Goal: Task Accomplishment & Management: Manage account settings

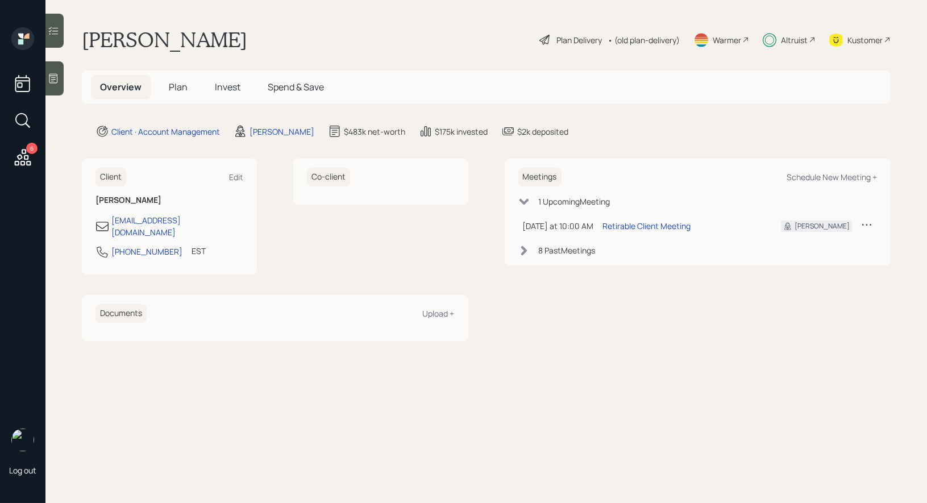
click at [181, 81] on span "Plan" at bounding box center [178, 87] width 19 height 13
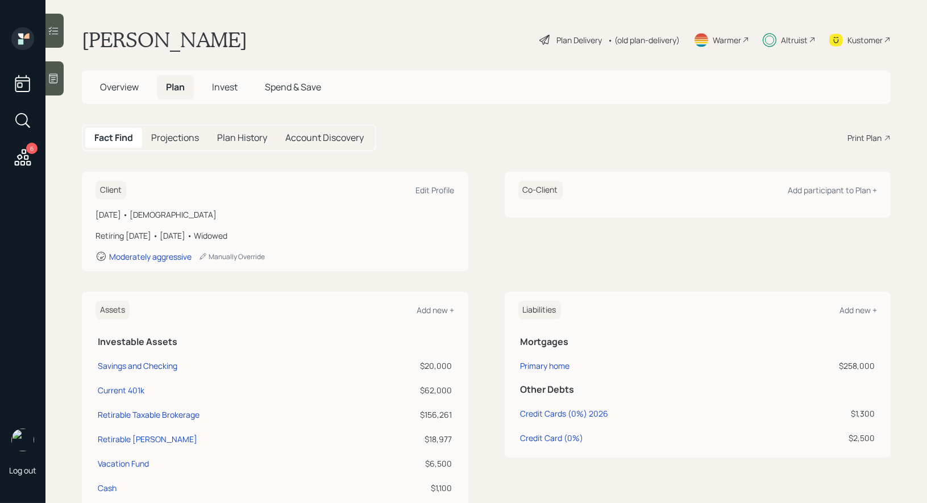
click at [223, 86] on span "Invest" at bounding box center [225, 87] width 26 height 13
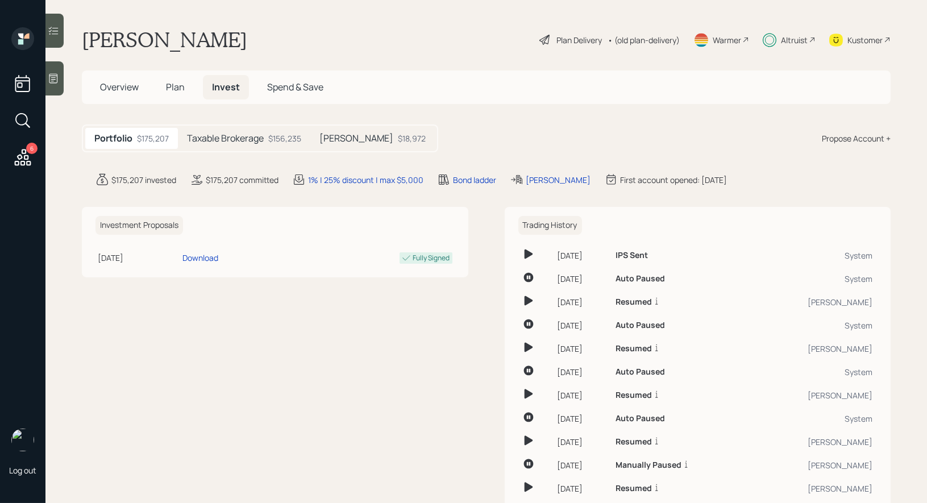
click at [289, 87] on span "Spend & Save" at bounding box center [295, 87] width 56 height 13
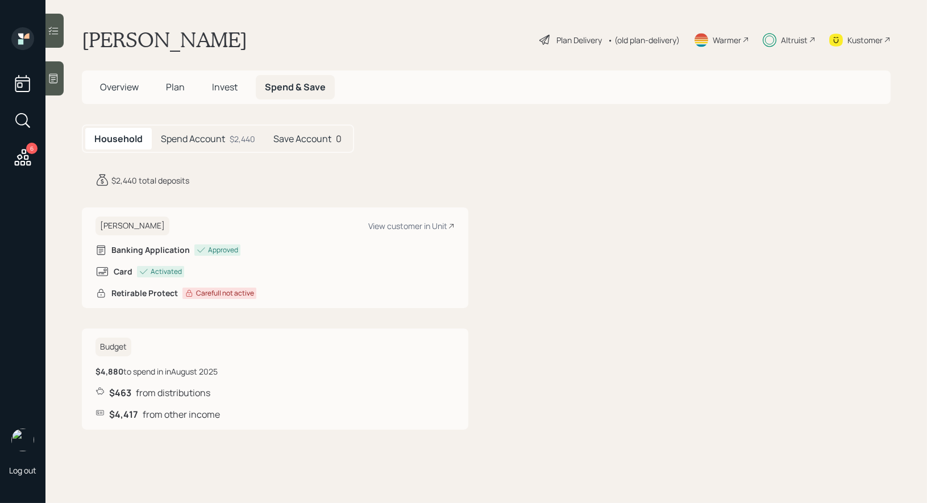
click at [210, 139] on h5 "Spend Account" at bounding box center [193, 139] width 64 height 11
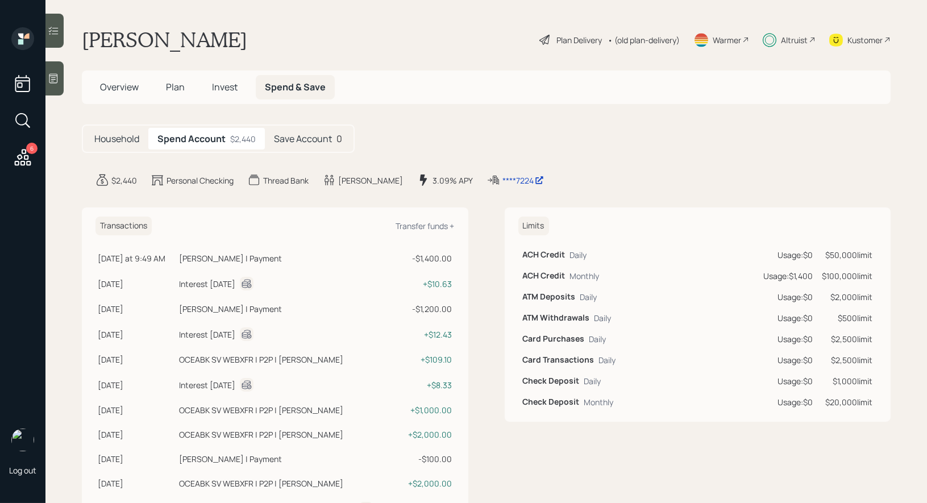
click at [232, 85] on span "Invest" at bounding box center [225, 87] width 26 height 13
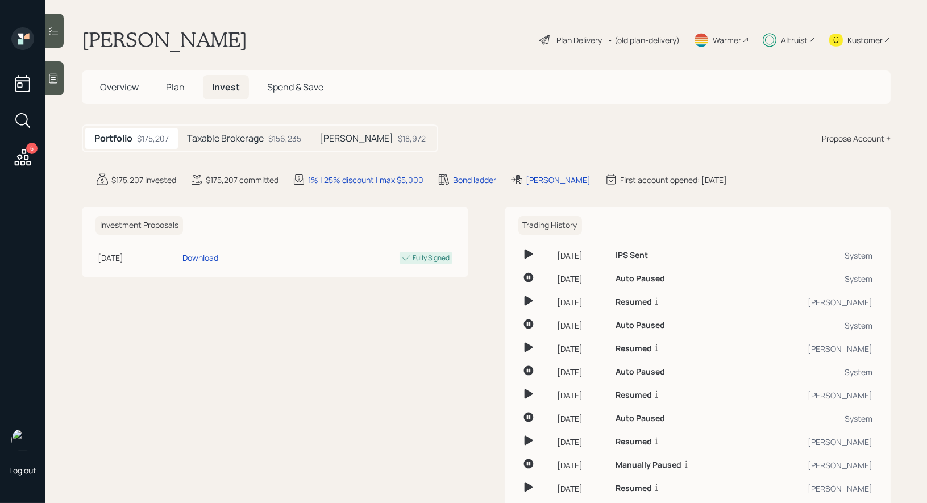
click at [311, 84] on span "Spend & Save" at bounding box center [295, 87] width 56 height 13
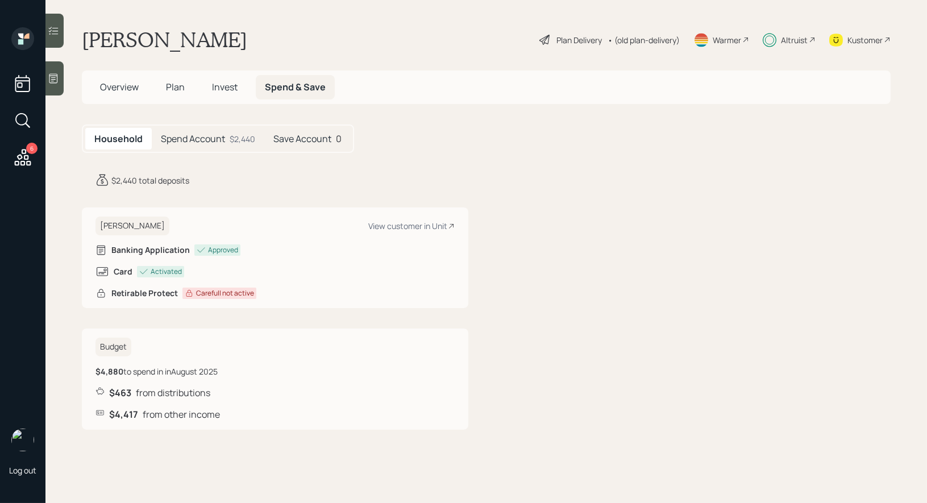
click at [194, 148] on div "Spend Account $2,440" at bounding box center [208, 139] width 113 height 22
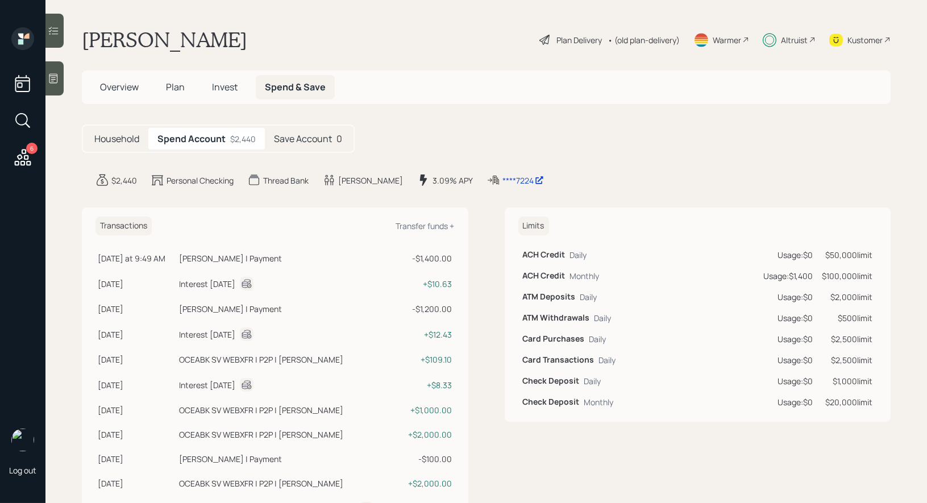
click at [361, 136] on div "Household Spend Account $2,440 Save Account 0" at bounding box center [486, 139] width 809 height 28
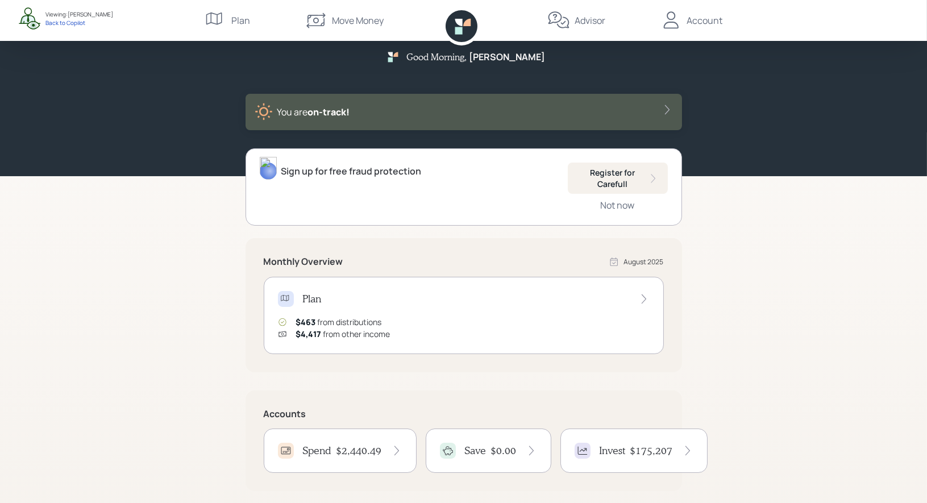
scroll to position [157, 0]
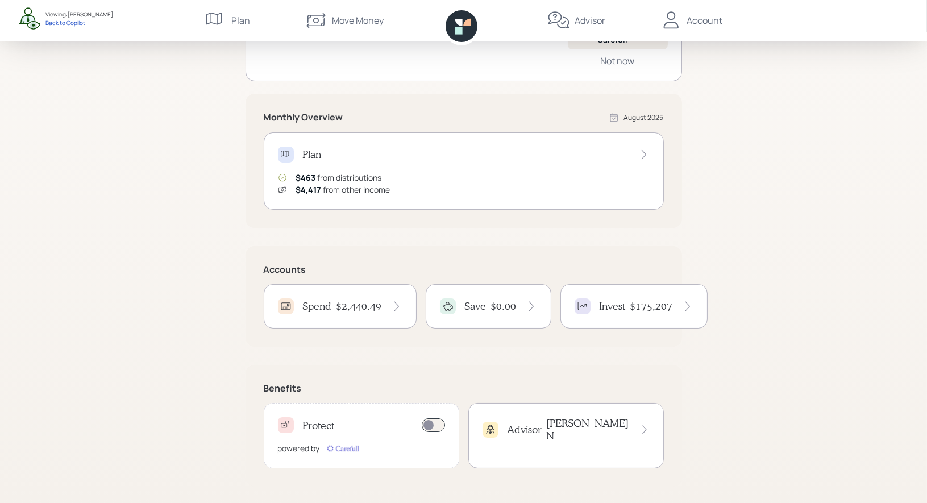
click at [373, 308] on h4 "$2,440.49" at bounding box center [359, 306] width 45 height 13
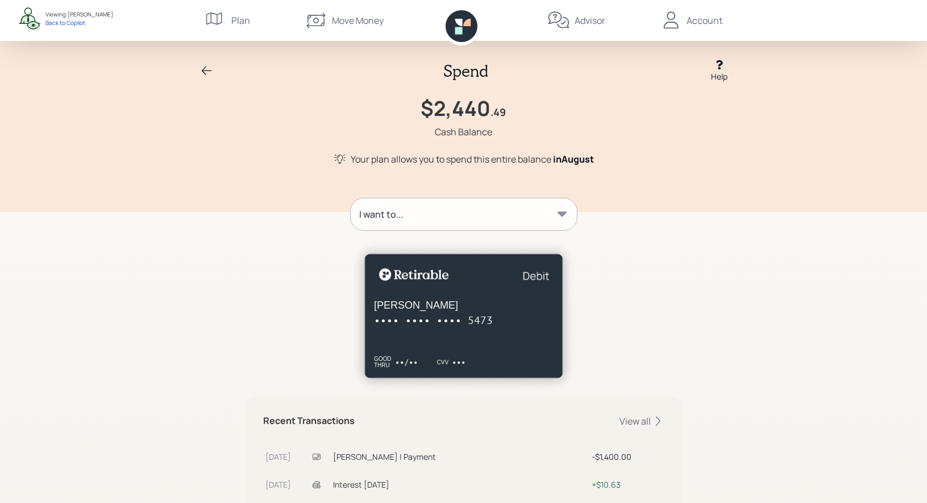
scroll to position [24, 0]
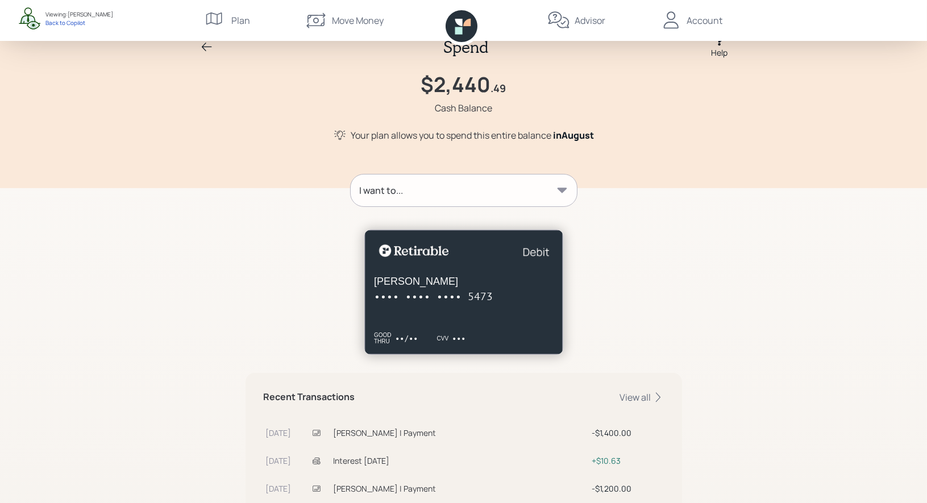
click at [470, 185] on div "I want to..." at bounding box center [464, 191] width 226 height 32
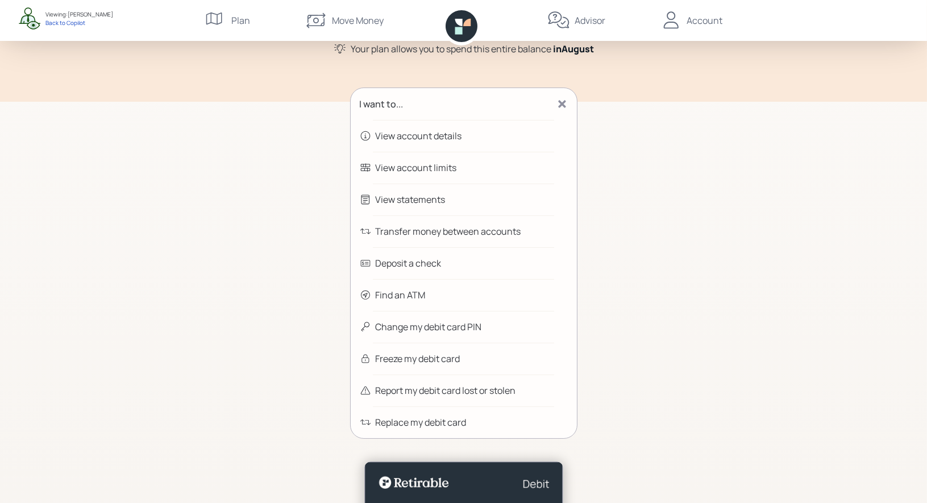
scroll to position [106, 0]
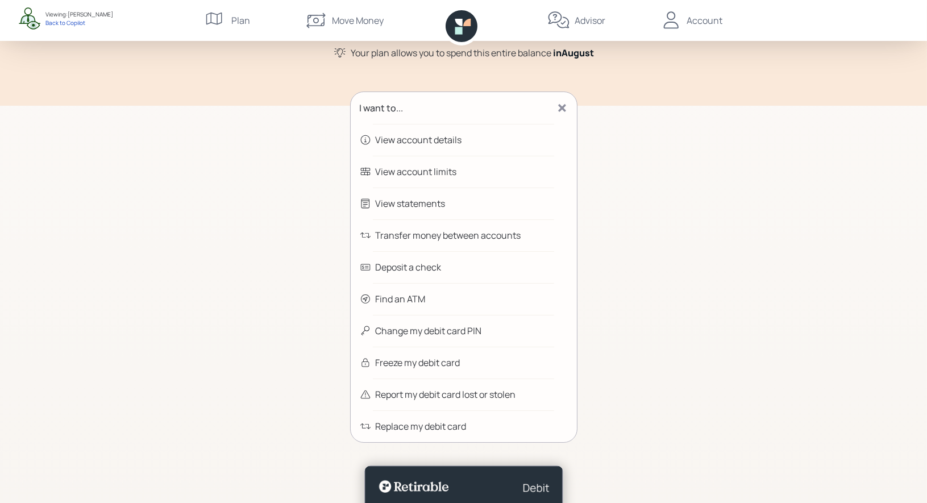
click at [479, 233] on div "Transfer money between accounts" at bounding box center [449, 236] width 146 height 14
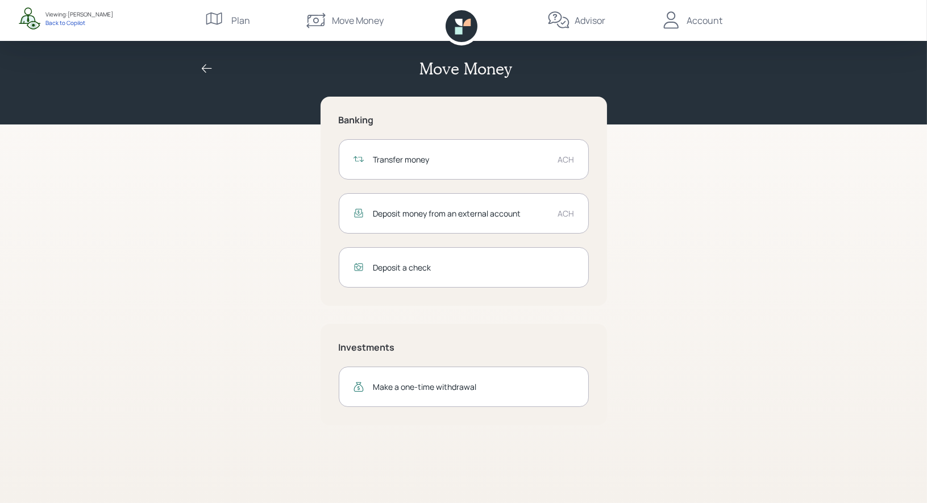
click at [445, 162] on div "Transfer money" at bounding box center [462, 160] width 176 height 12
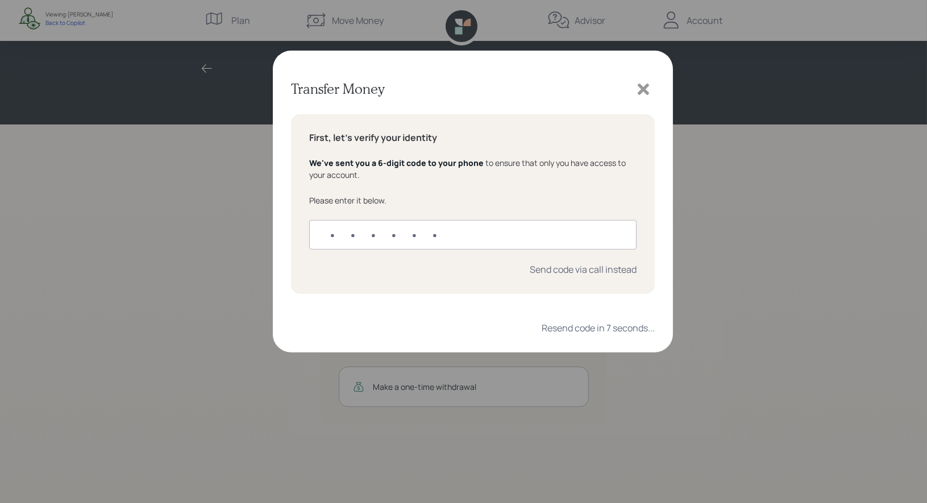
click at [646, 85] on icon at bounding box center [643, 89] width 11 height 11
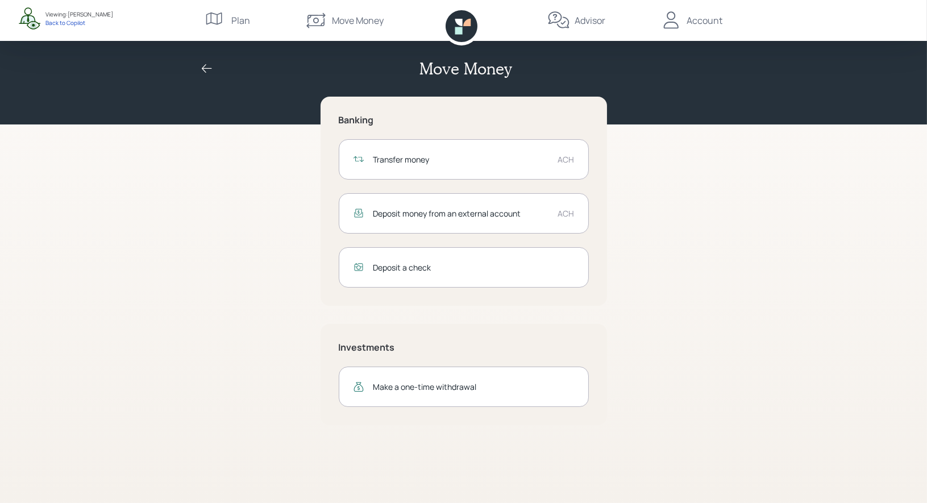
click at [500, 236] on div "Transfer money ACH Deposit money from an external account ACH Deposit a check" at bounding box center [464, 213] width 250 height 148
click at [207, 69] on icon at bounding box center [207, 69] width 14 height 14
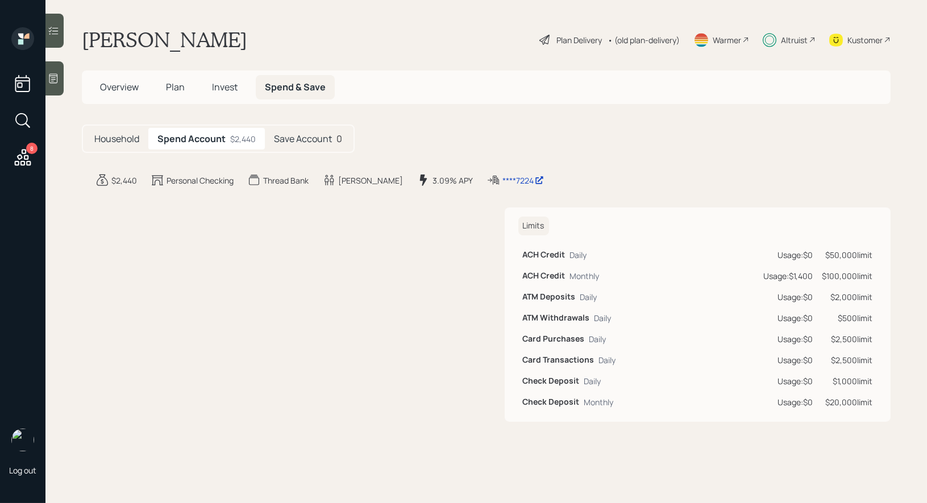
click at [584, 38] on div "Plan Delivery" at bounding box center [579, 40] width 45 height 12
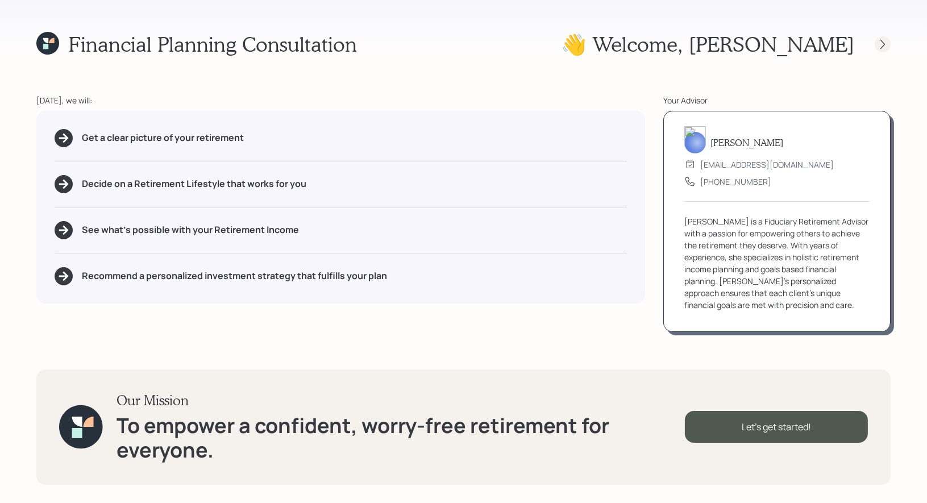
click at [883, 46] on icon at bounding box center [883, 44] width 5 height 10
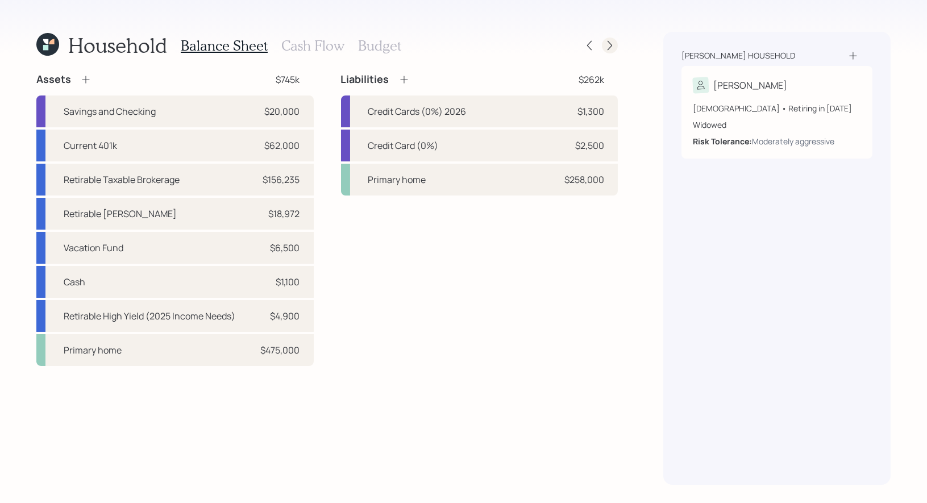
click at [604, 44] on div at bounding box center [610, 46] width 16 height 16
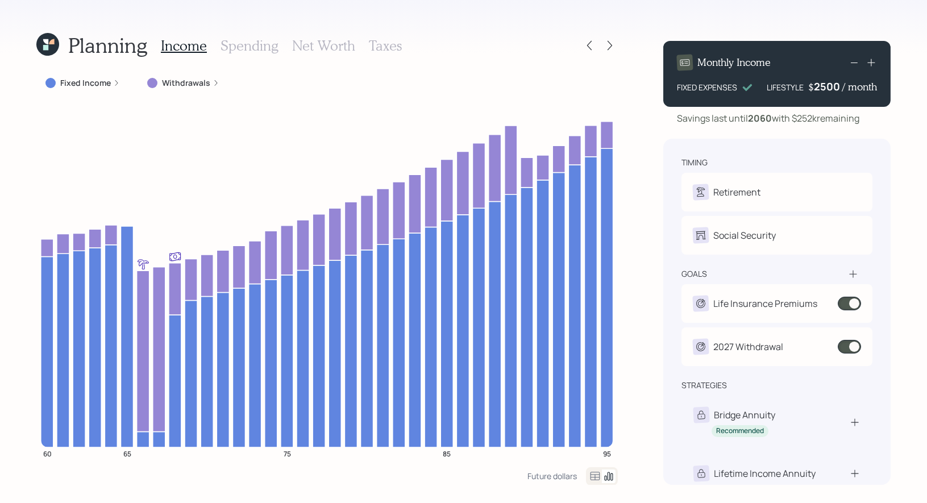
click at [829, 88] on div "2500" at bounding box center [828, 87] width 28 height 14
click at [826, 88] on div "2500" at bounding box center [828, 87] width 28 height 14
click at [904, 136] on div "Planning Income Spending Net Worth Taxes Fixed Income Withdrawals 60 65 75 85 9…" at bounding box center [463, 251] width 927 height 503
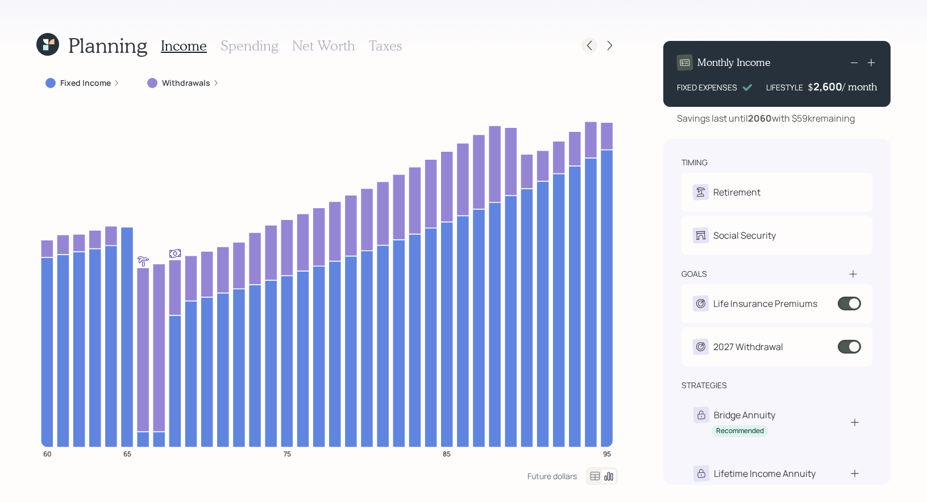
click at [590, 44] on icon at bounding box center [589, 45] width 11 height 11
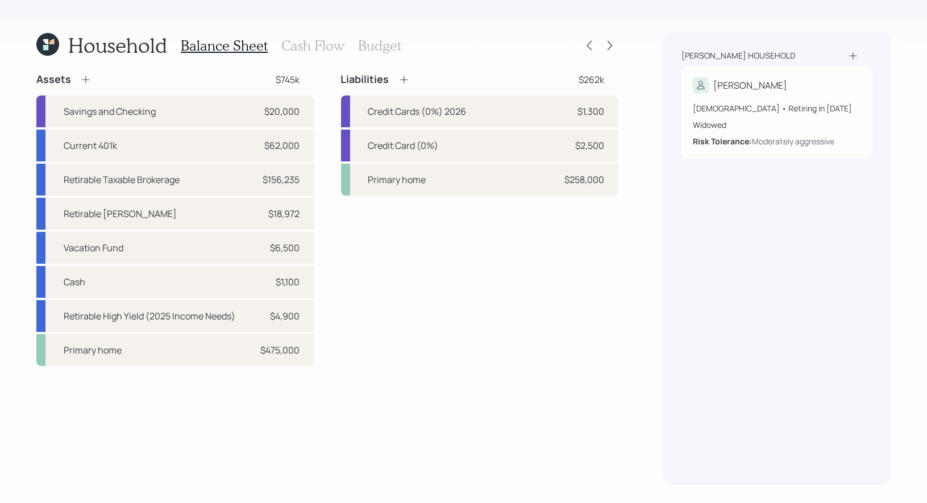
click at [301, 42] on h3 "Cash Flow" at bounding box center [312, 46] width 63 height 16
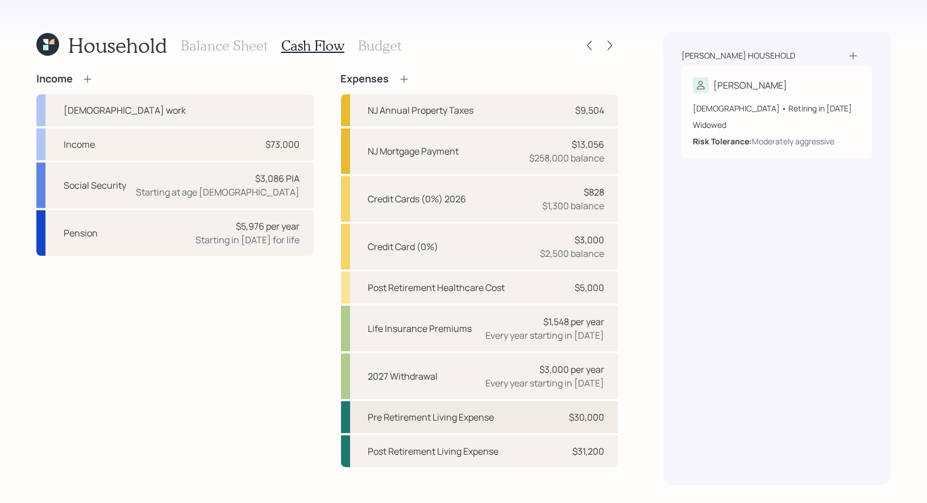
click at [431, 420] on div "Pre Retirement Living Expense" at bounding box center [431, 417] width 126 height 14
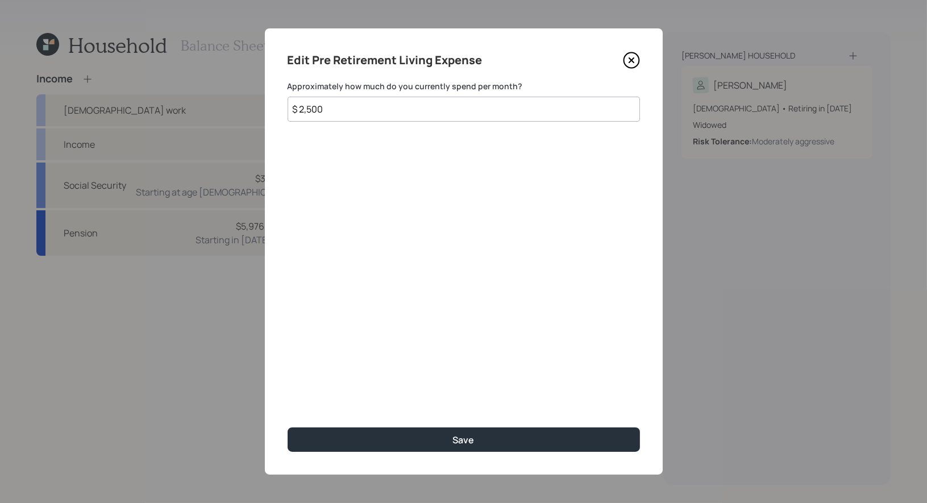
click at [313, 109] on input "$ 2,500" at bounding box center [464, 109] width 352 height 25
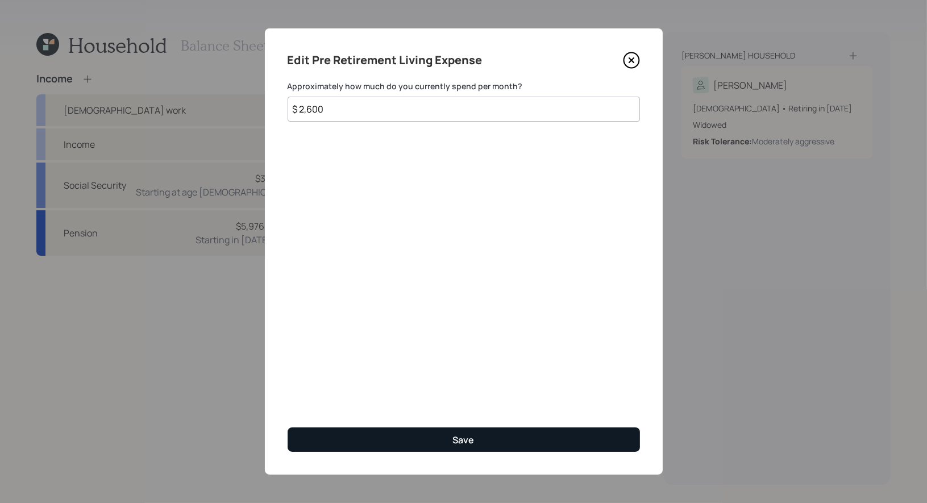
type input "$ 2,600"
click at [455, 435] on div "Save" at bounding box center [464, 440] width 22 height 13
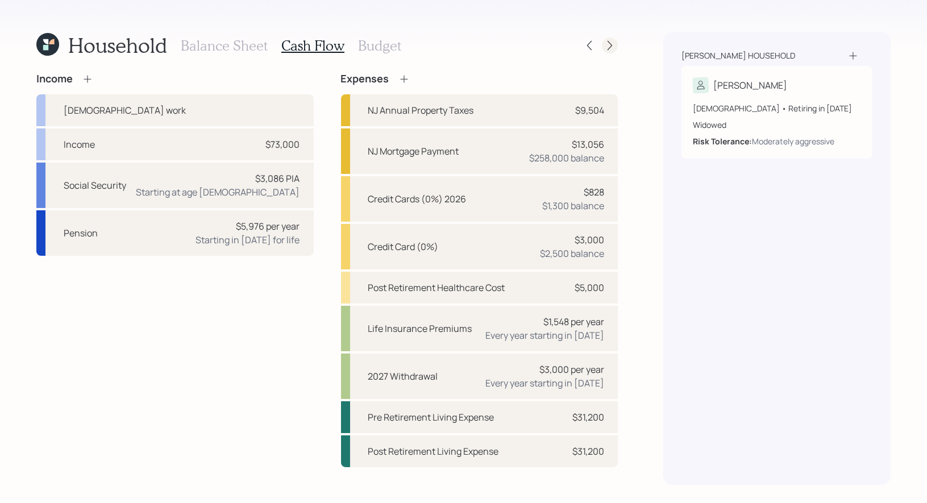
click at [611, 45] on icon at bounding box center [610, 46] width 5 height 10
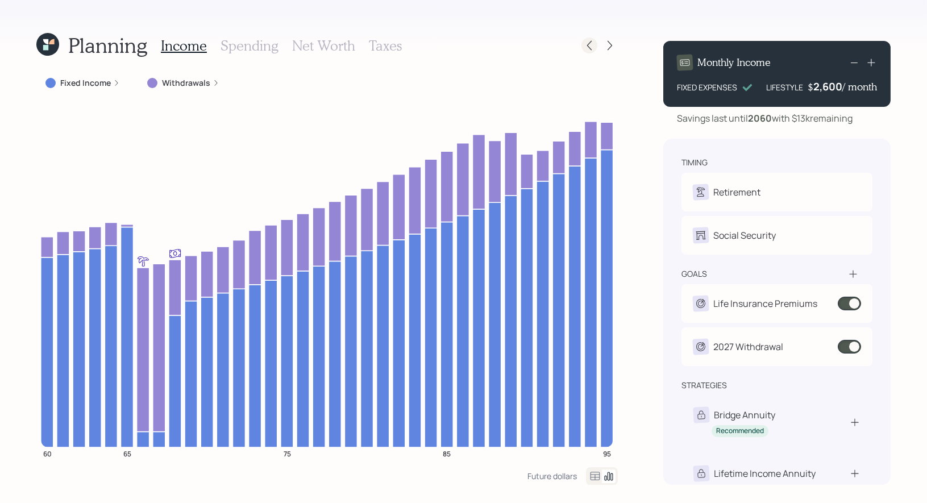
click at [592, 48] on icon at bounding box center [589, 45] width 11 height 11
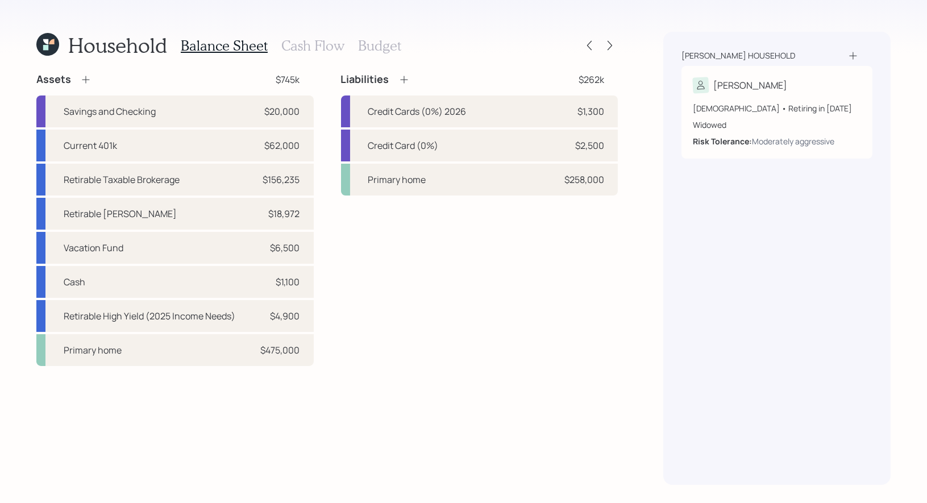
click at [306, 47] on h3 "Cash Flow" at bounding box center [312, 46] width 63 height 16
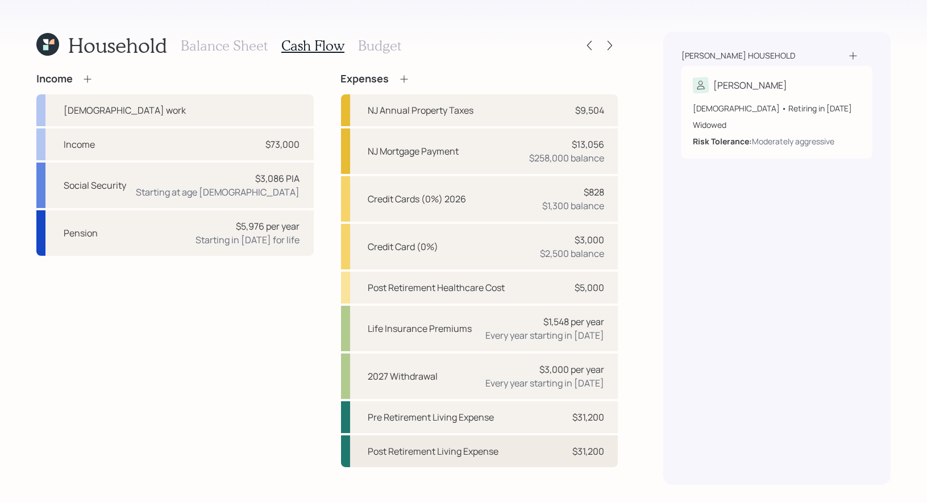
click at [461, 451] on div "Post Retirement Living Expense" at bounding box center [433, 452] width 131 height 14
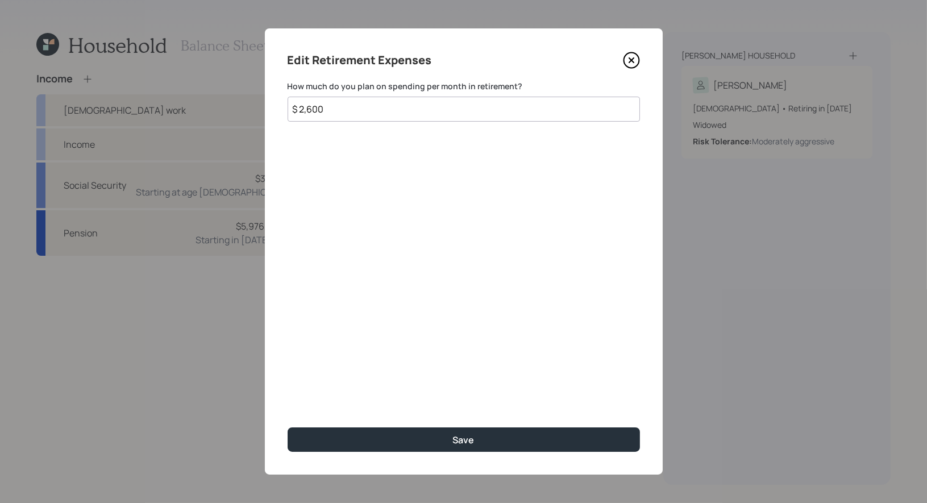
click at [311, 114] on input "$ 2,600" at bounding box center [464, 109] width 352 height 25
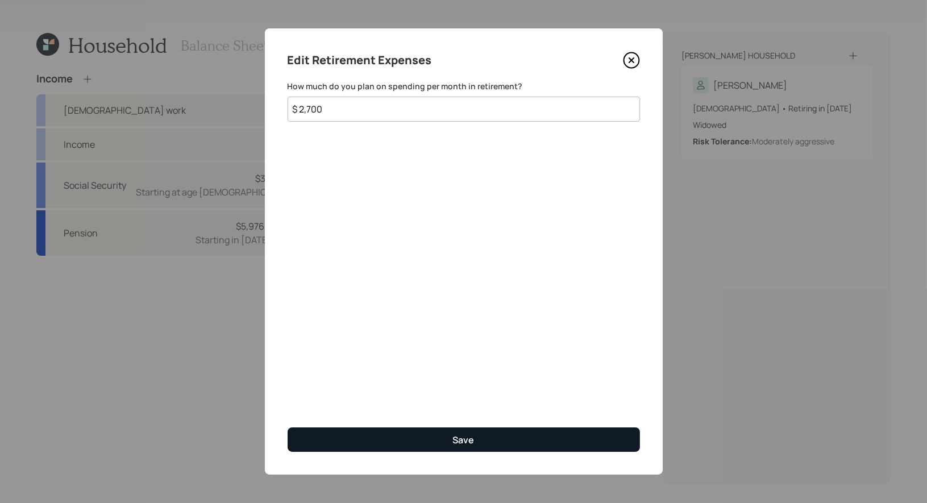
type input "$ 2,700"
click at [394, 441] on button "Save" at bounding box center [464, 440] width 352 height 24
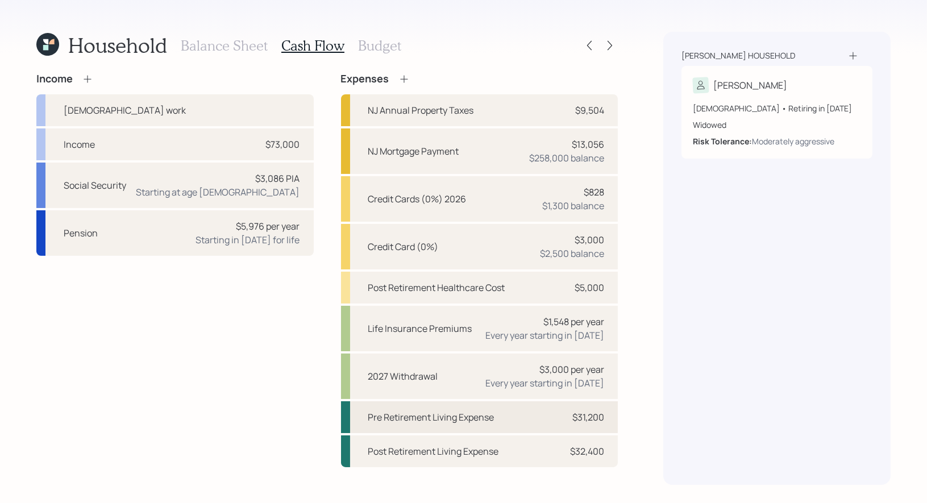
click at [423, 420] on div "Pre Retirement Living Expense" at bounding box center [431, 417] width 126 height 14
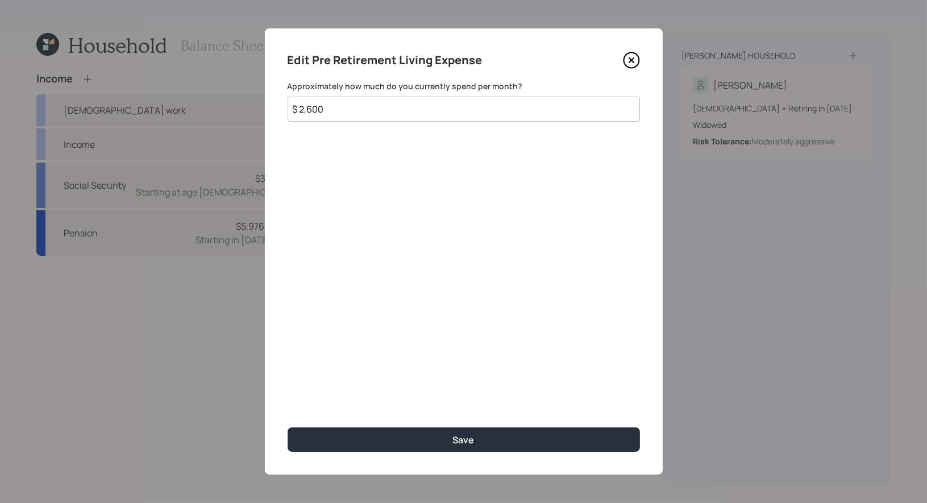
click at [312, 111] on input "$ 2,600" at bounding box center [464, 109] width 352 height 25
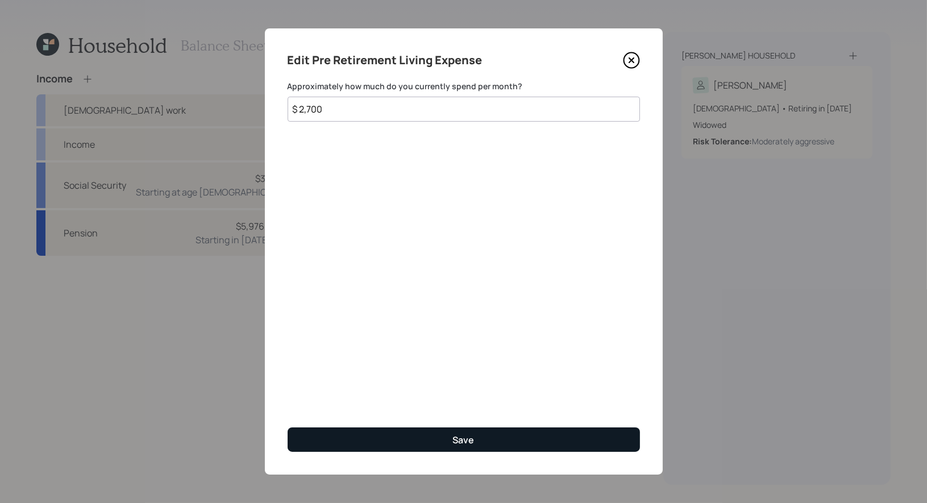
type input "$ 2,700"
click at [436, 435] on button "Save" at bounding box center [464, 440] width 352 height 24
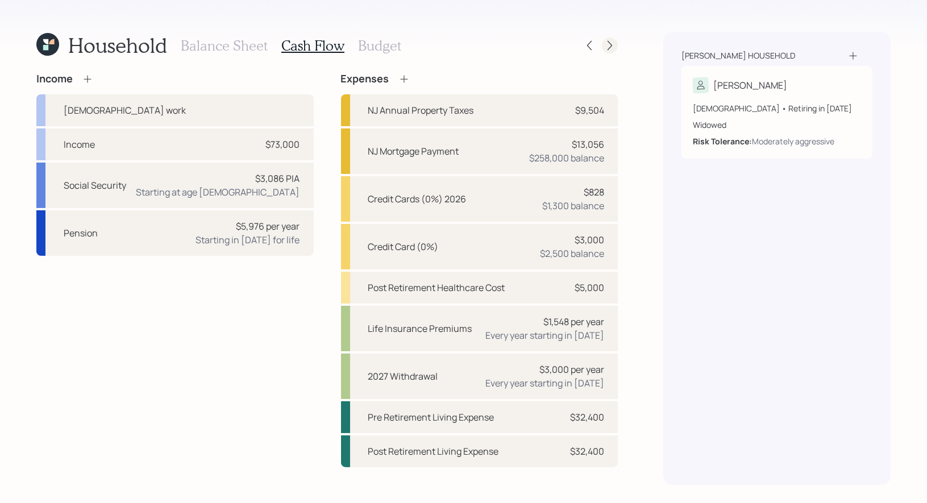
click at [611, 42] on icon at bounding box center [609, 45] width 11 height 11
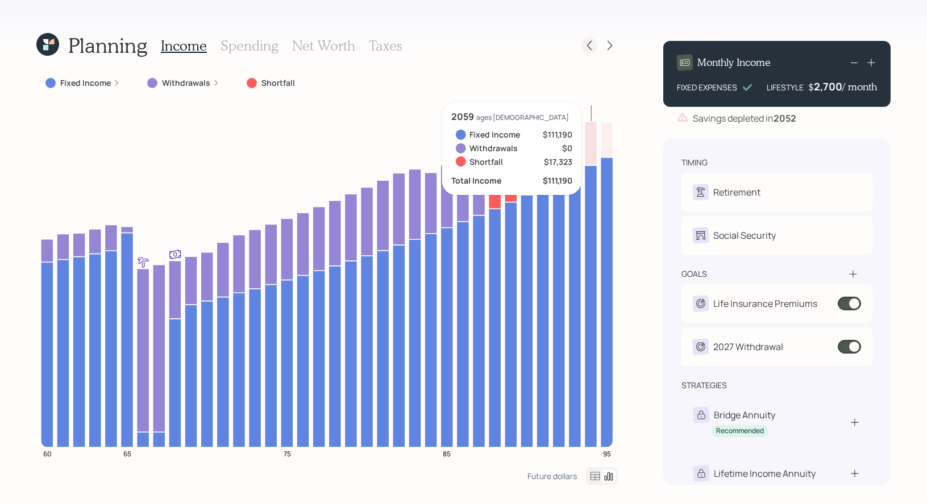
click at [592, 47] on icon at bounding box center [589, 45] width 11 height 11
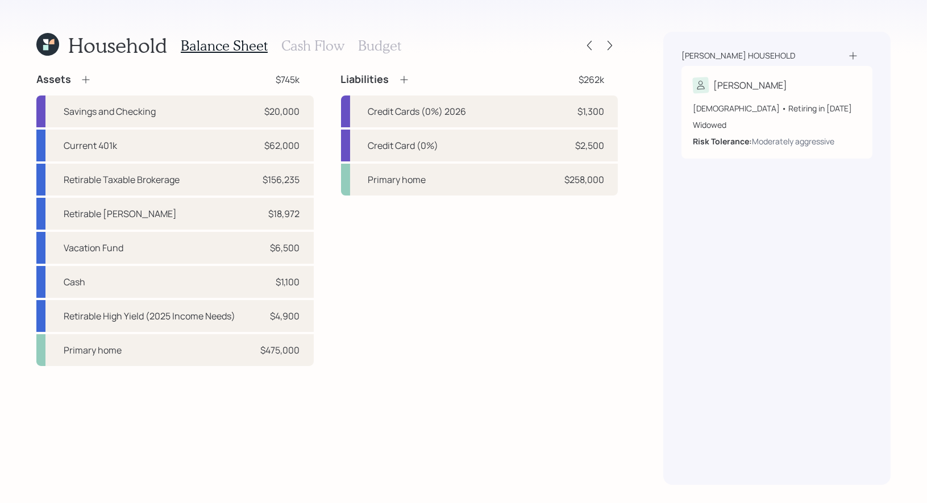
click at [296, 49] on h3 "Cash Flow" at bounding box center [312, 46] width 63 height 16
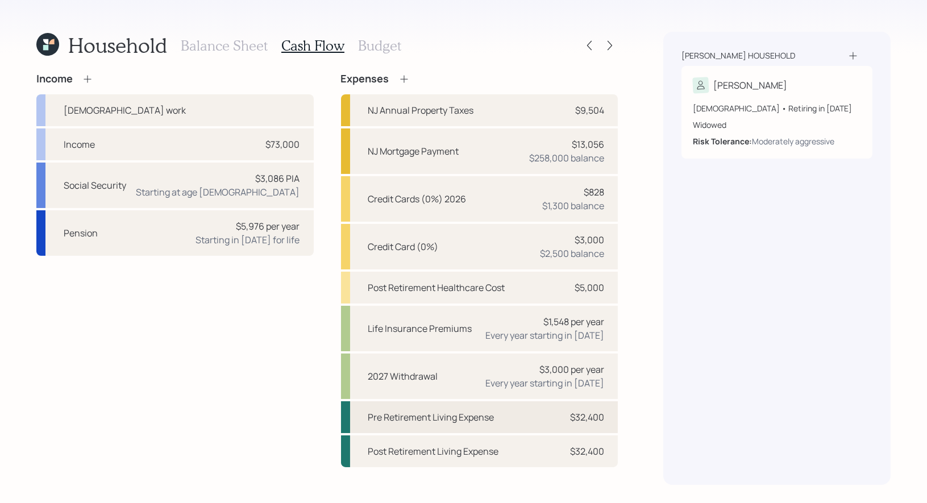
click at [446, 417] on div "Pre Retirement Living Expense" at bounding box center [431, 417] width 126 height 14
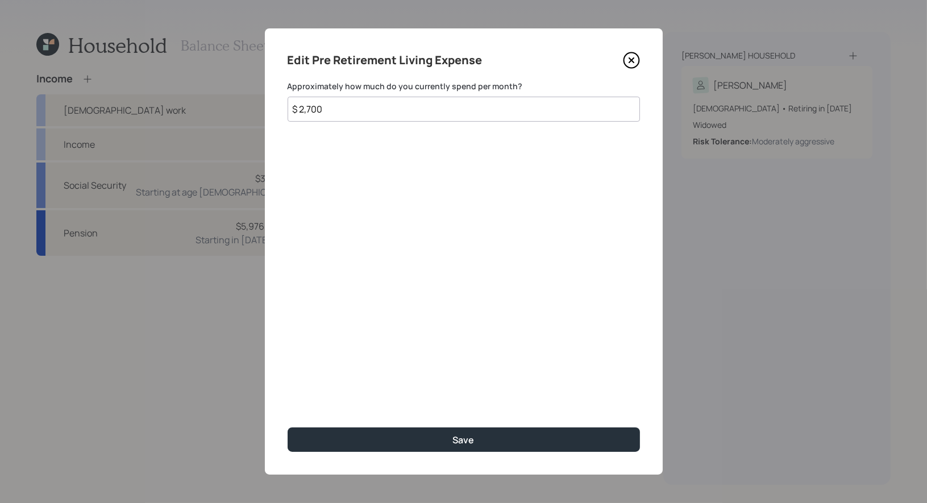
click at [346, 103] on input "$ 2,700" at bounding box center [464, 109] width 352 height 25
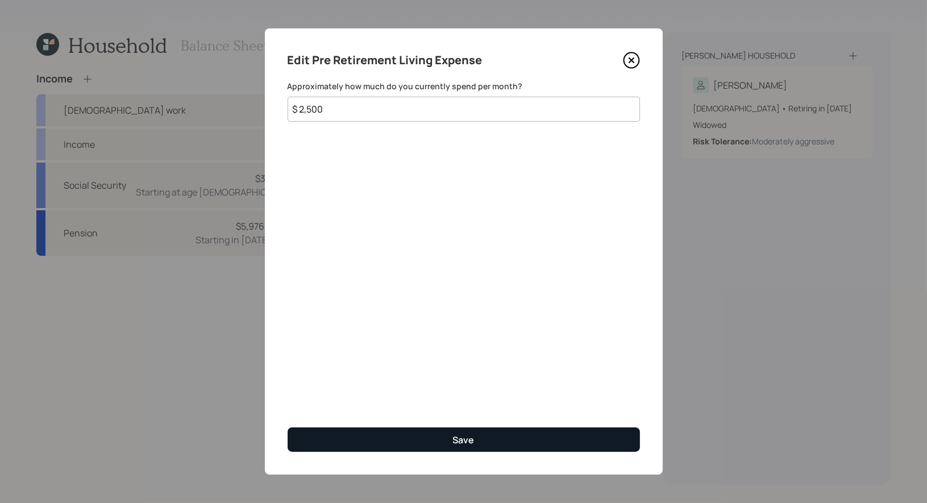
type input "$ 2,500"
click at [363, 434] on button "Save" at bounding box center [464, 440] width 352 height 24
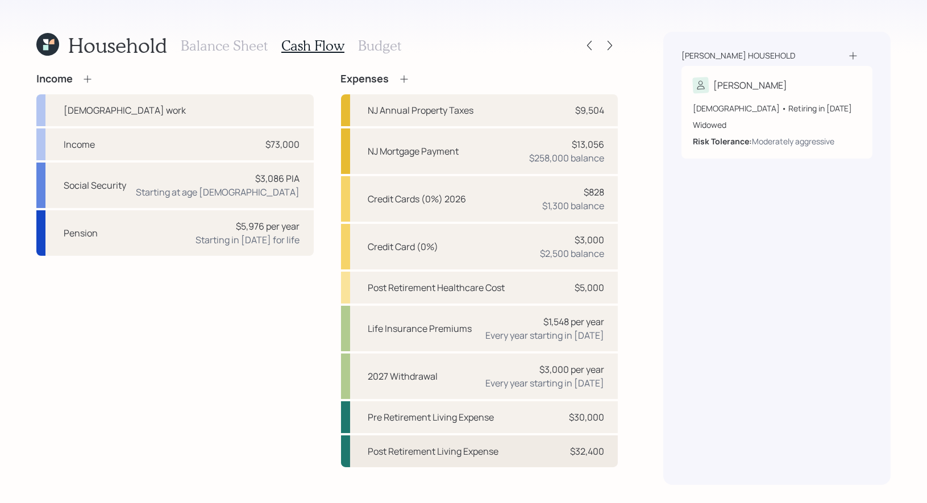
click at [454, 447] on div "Post Retirement Living Expense" at bounding box center [433, 452] width 131 height 14
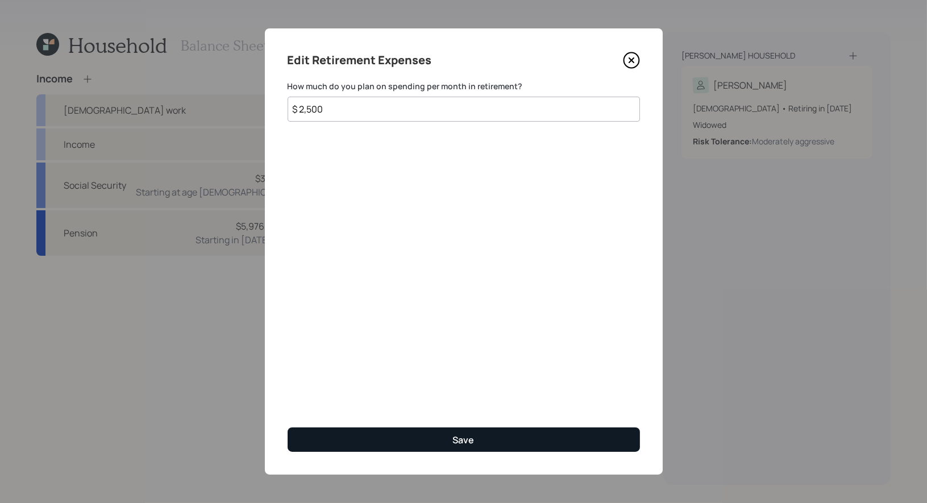
type input "$ 2,500"
click at [371, 435] on button "Save" at bounding box center [464, 440] width 352 height 24
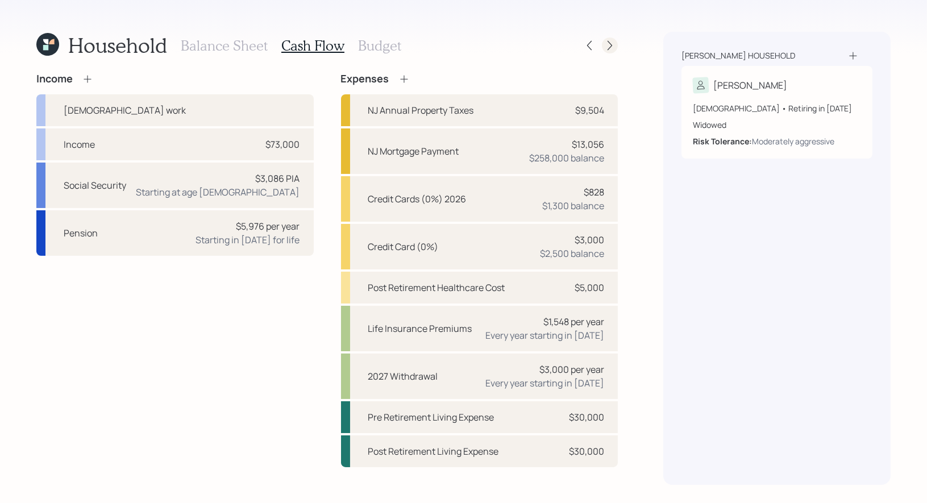
click at [608, 48] on icon at bounding box center [609, 45] width 11 height 11
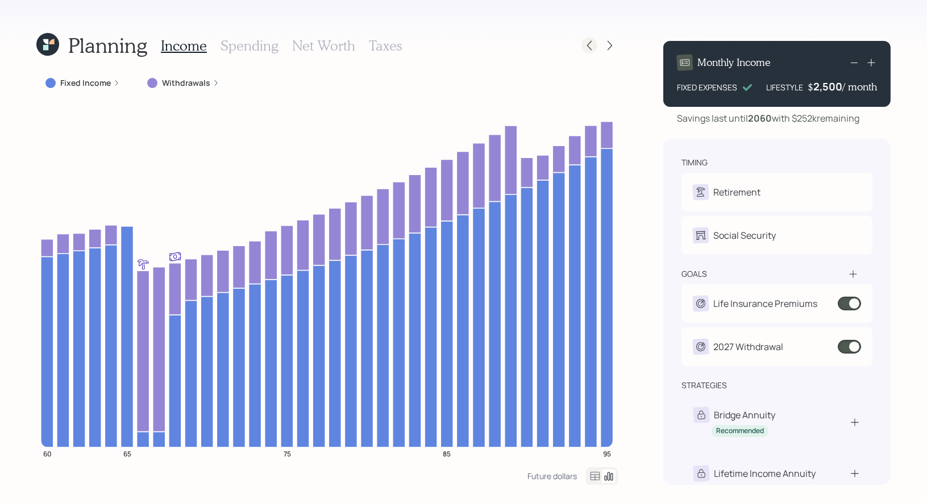
click at [590, 43] on icon at bounding box center [589, 46] width 5 height 10
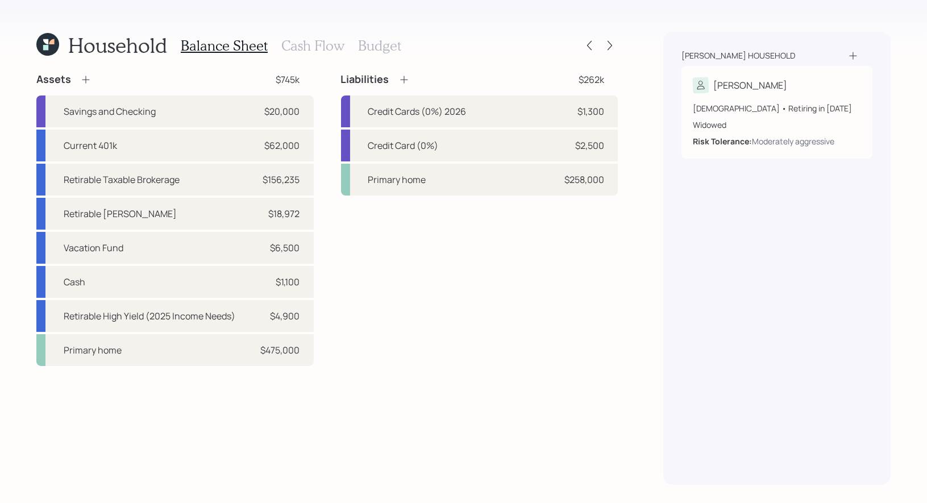
click at [405, 80] on icon at bounding box center [403, 79] width 7 height 7
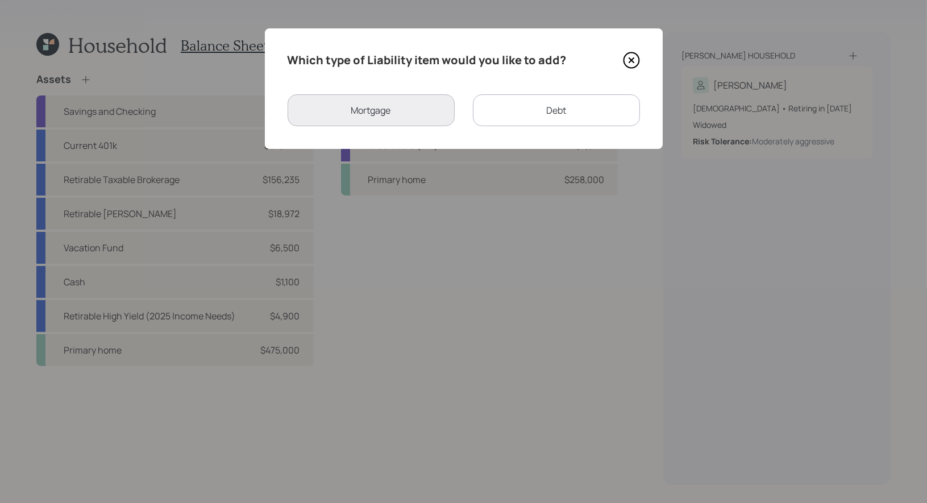
click at [630, 59] on icon at bounding box center [631, 60] width 5 height 5
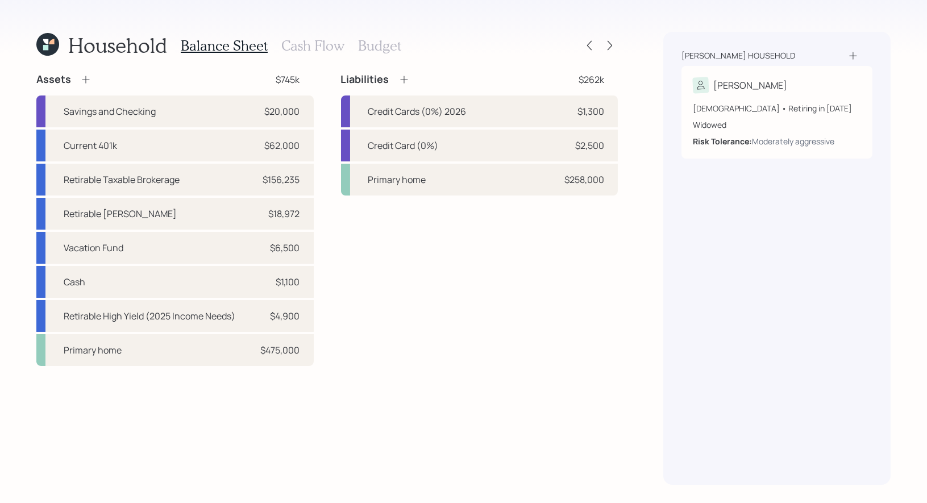
click at [288, 47] on h3 "Cash Flow" at bounding box center [312, 46] width 63 height 16
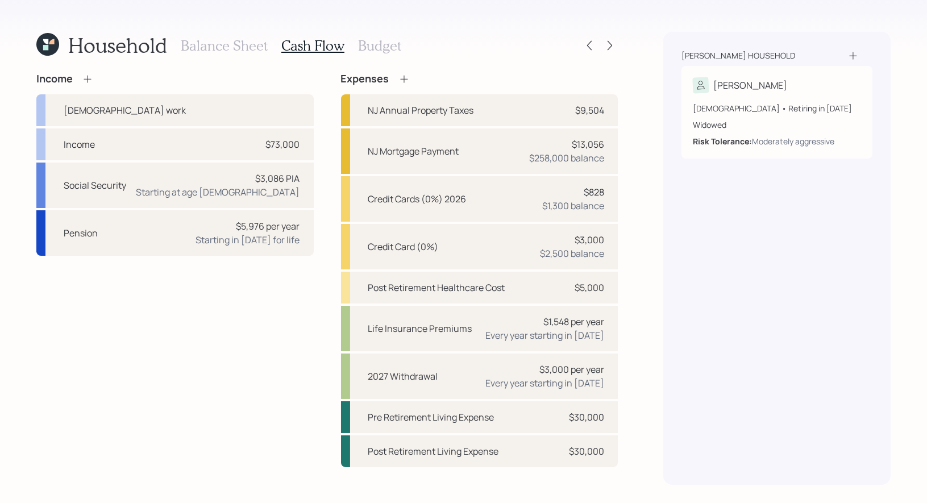
click at [404, 77] on icon at bounding box center [404, 78] width 11 height 11
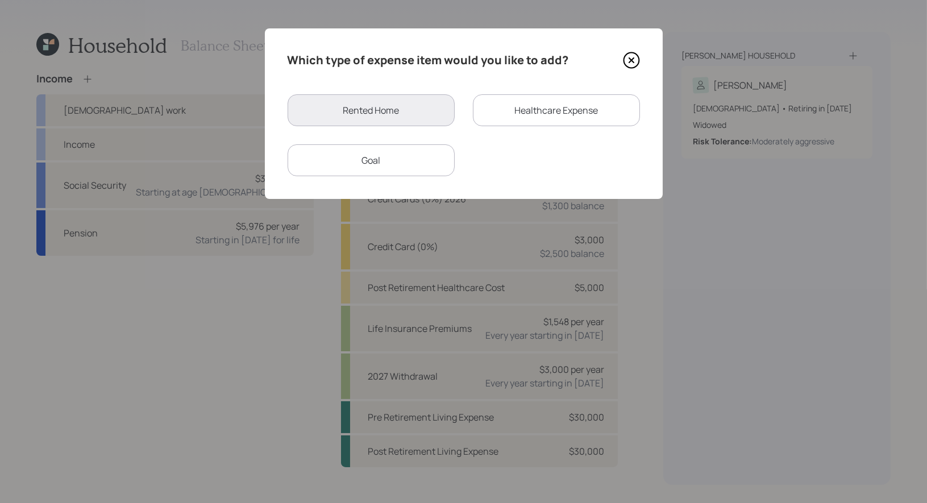
click at [405, 164] on div "Goal" at bounding box center [371, 160] width 167 height 32
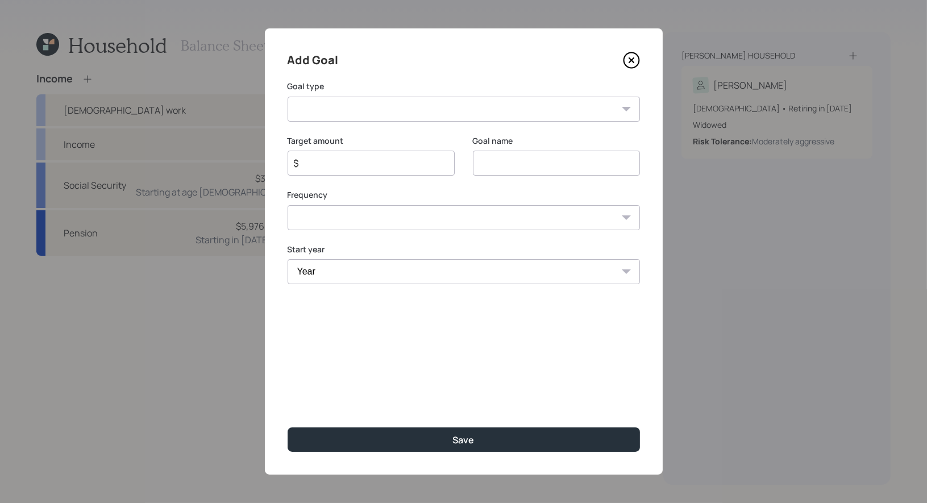
click at [422, 114] on select "Create an emergency fund Donate to charity Purchase a home Make a purchase Supp…" at bounding box center [464, 109] width 352 height 25
select select "other"
click at [529, 163] on input "Other" at bounding box center [556, 163] width 167 height 25
type input "2026-2029 extra income"
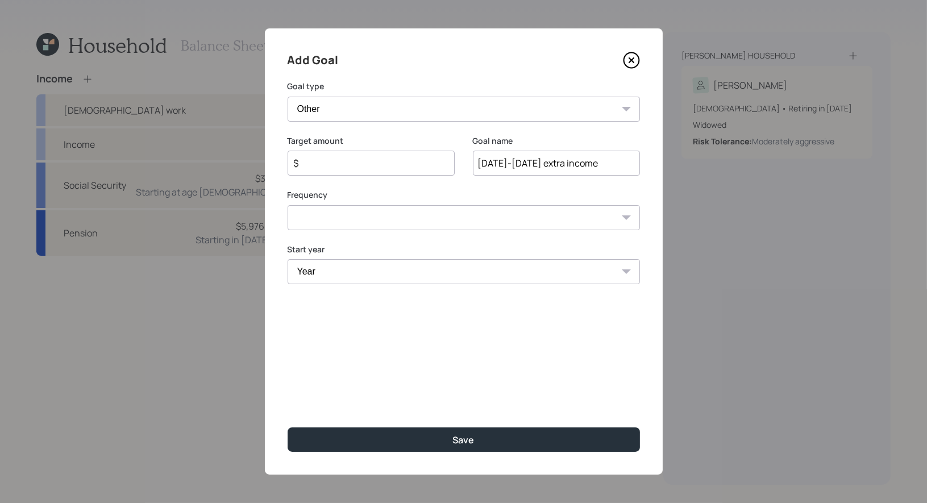
click at [340, 169] on input "$" at bounding box center [367, 163] width 148 height 14
type input "$ 2,500"
click at [346, 218] on select "One time Every 1 year Every 2 years Every 3 years Every 4 years Every 5 years E…" at bounding box center [464, 217] width 352 height 25
select select "1"
click at [335, 270] on select "Year 2025 2026 2027 2028 2029 2030 2031 2032 2033 2034 2035 2036 2037 2038 2039…" at bounding box center [371, 271] width 167 height 25
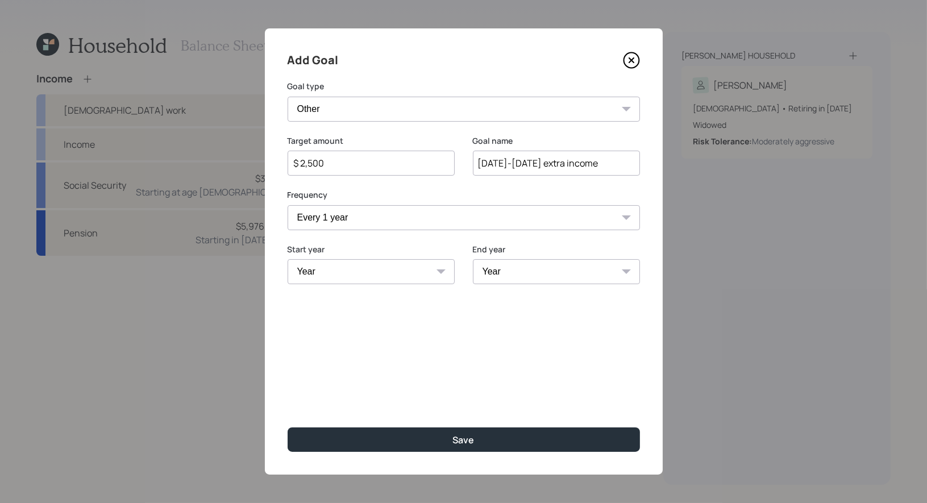
select select "2026"
click at [503, 277] on select "Year 2026 2027 2028 2029 2030 2031 2032 2033 2034 2035 2036 2037 2038 2039 2040…" at bounding box center [556, 271] width 167 height 25
select select "2029"
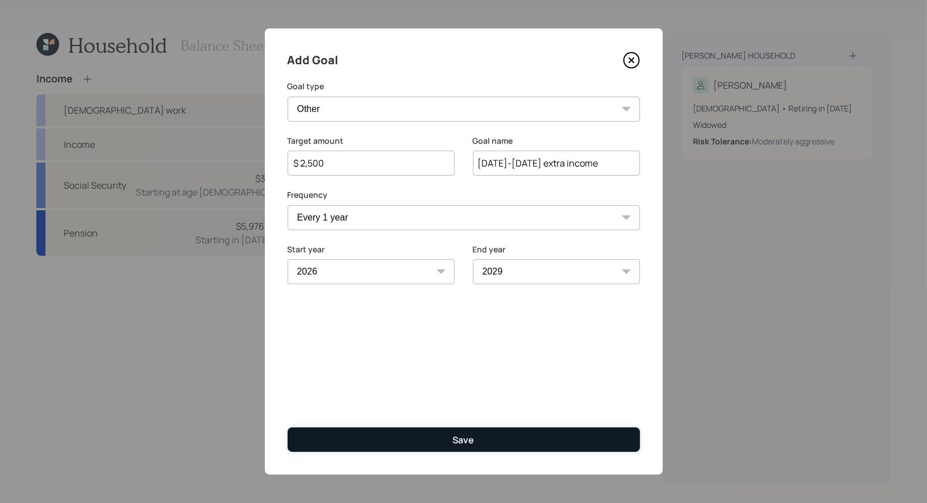
click at [452, 438] on button "Save" at bounding box center [464, 440] width 352 height 24
type input "$"
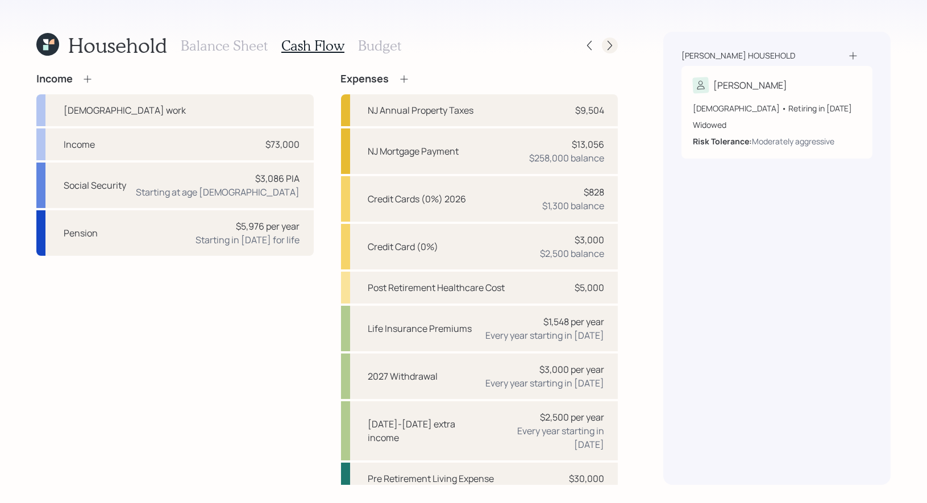
click at [609, 48] on icon at bounding box center [610, 46] width 5 height 10
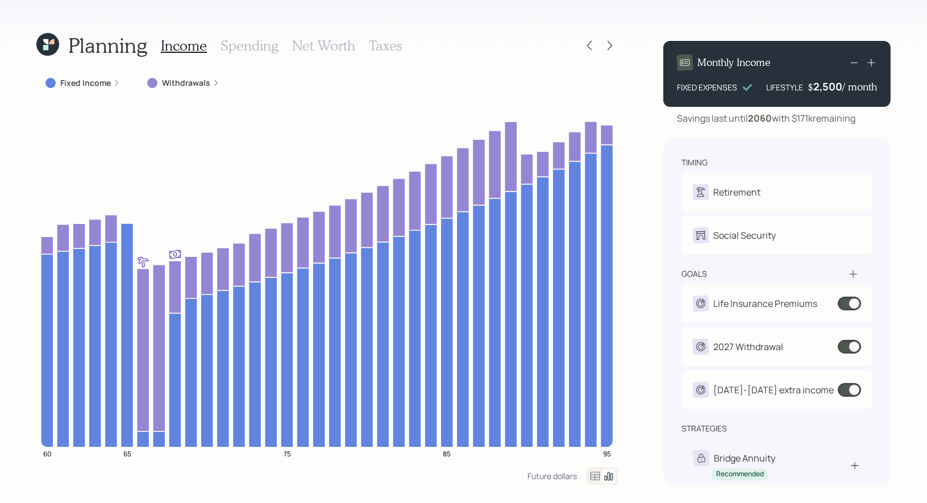
click at [48, 40] on icon at bounding box center [47, 44] width 23 height 23
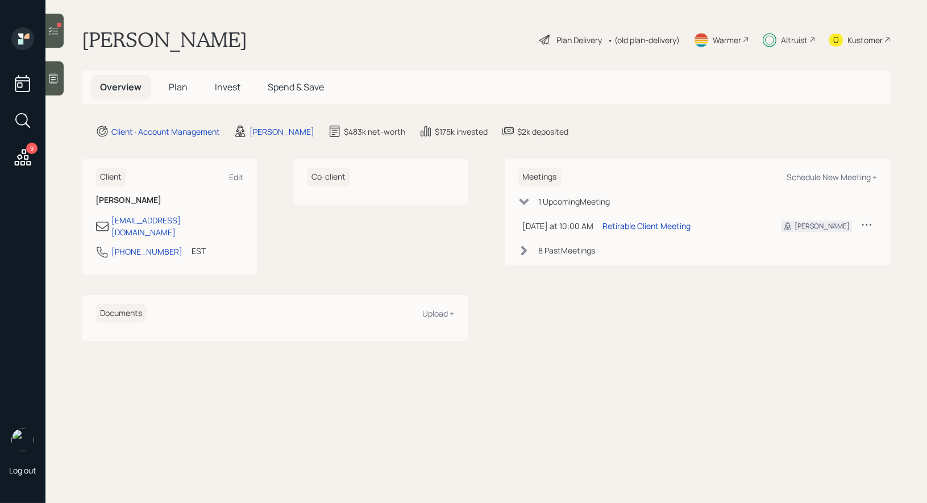
click at [56, 27] on icon at bounding box center [53, 30] width 11 height 11
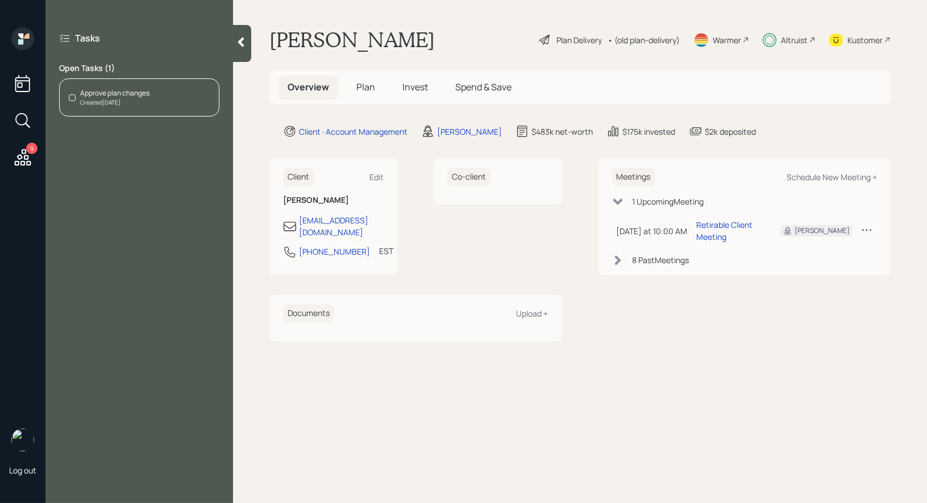
click at [131, 88] on div "Approve plan changes" at bounding box center [114, 93] width 69 height 10
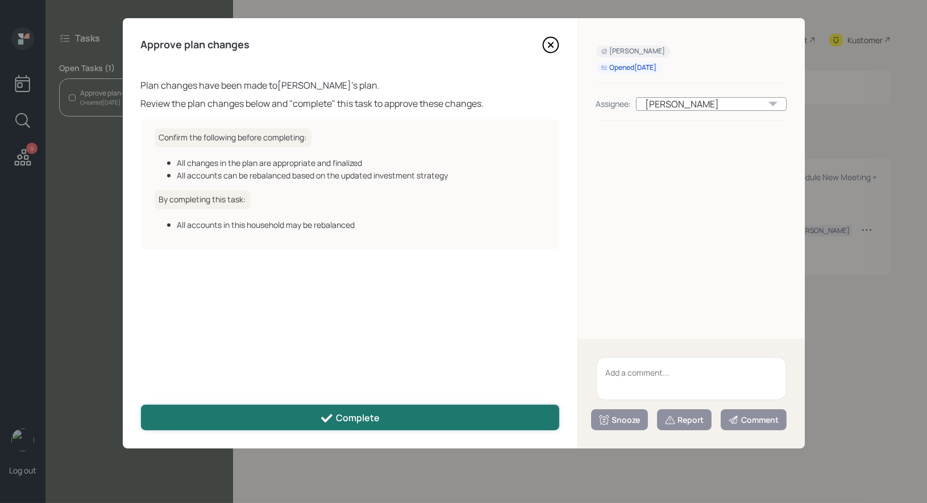
click at [319, 417] on button "Complete" at bounding box center [350, 418] width 418 height 26
